Goal: Task Accomplishment & Management: Manage account settings

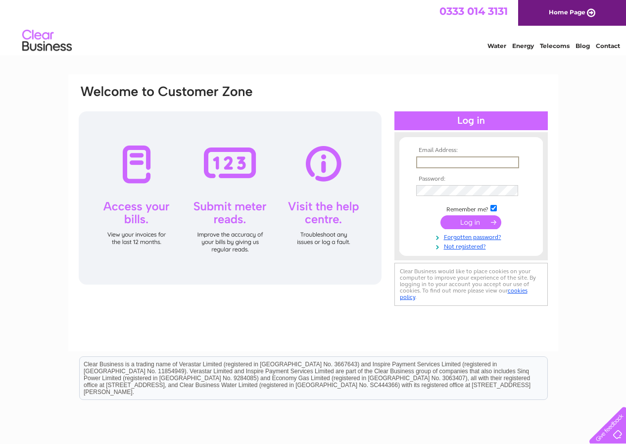
click at [432, 161] on input "text" at bounding box center [467, 162] width 103 height 12
type input "[EMAIL_ADDRESS][DOMAIN_NAME]"
click at [479, 237] on link "Forgotten password?" at bounding box center [472, 235] width 112 height 9
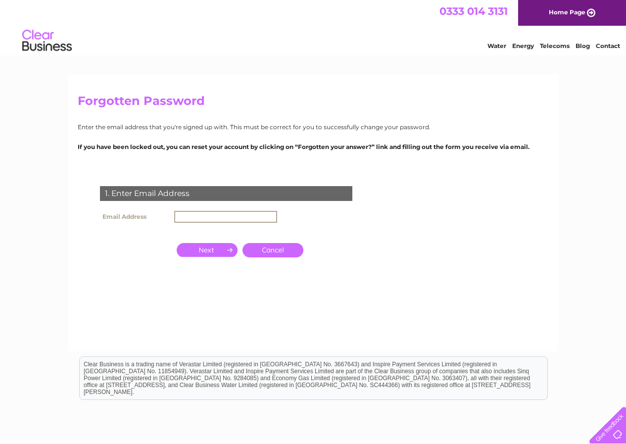
click at [182, 212] on input "text" at bounding box center [225, 217] width 103 height 12
type input "[EMAIL_ADDRESS][DOMAIN_NAME]"
click at [208, 248] on input "button" at bounding box center [207, 249] width 61 height 14
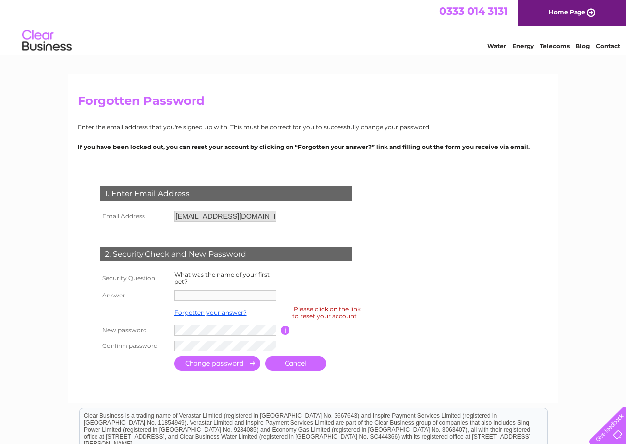
click at [127, 295] on th "Answer" at bounding box center [134, 295] width 74 height 16
click at [211, 312] on link "Forgotten your answer?" at bounding box center [210, 312] width 73 height 7
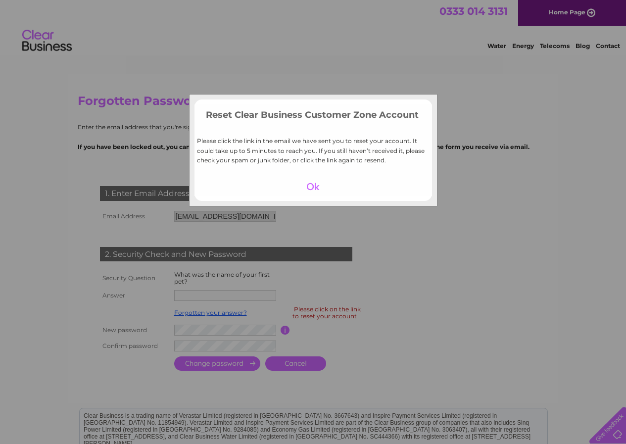
click at [314, 187] on div at bounding box center [313, 187] width 61 height 14
